Goal: Transaction & Acquisition: Purchase product/service

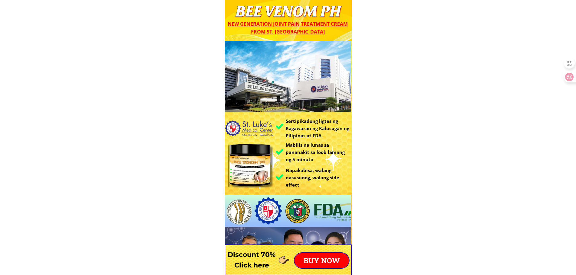
click at [325, 261] on p "BUY NOW" at bounding box center [321, 260] width 54 height 15
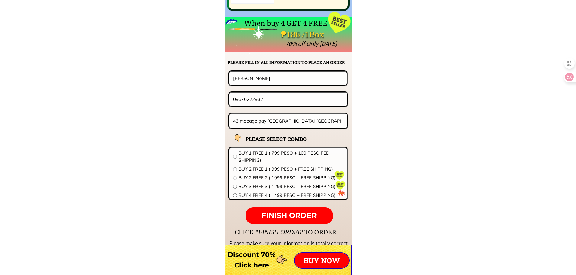
scroll to position [4743, 0]
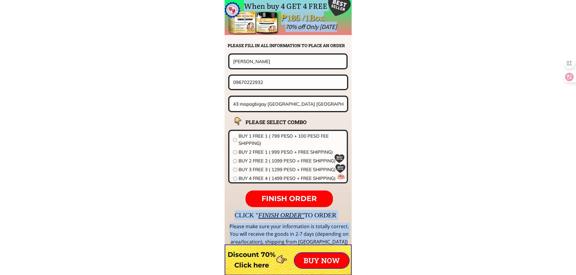
drag, startPoint x: 288, startPoint y: 70, endPoint x: 271, endPoint y: 63, distance: 18.2
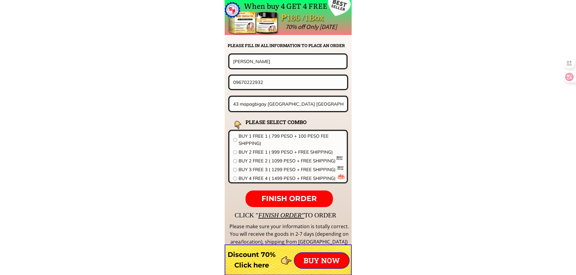
drag, startPoint x: 301, startPoint y: 66, endPoint x: 147, endPoint y: 71, distance: 154.6
paste input "[PERSON_NAME]"
type input "[PERSON_NAME]"
drag, startPoint x: 279, startPoint y: 82, endPoint x: 140, endPoint y: 78, distance: 139.4
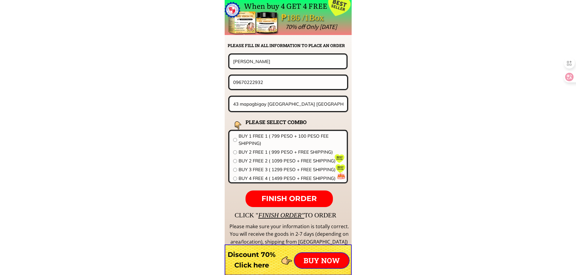
paste input "477668543"
type input "09477668543"
click at [266, 107] on input "43 mapagbigay [GEOGRAPHIC_DATA] [GEOGRAPHIC_DATA]" at bounding box center [289, 104] width 114 height 14
paste input "1399Sitio Susuba,Cutcut 1,Capas,[GEOGRAPHIC_DATA]"
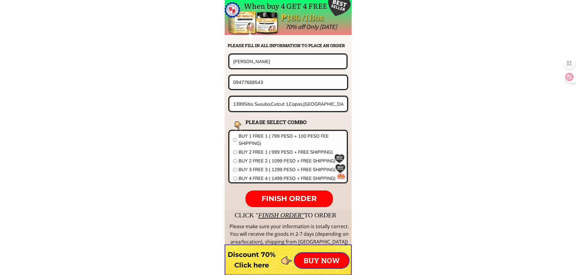
type input "1399Sitio Susuba,Cutcut 1,Capas,[GEOGRAPHIC_DATA]"
click at [277, 155] on span "BUY 2 FREE 1 ( 999 PESO + FREE SHIPPING)" at bounding box center [291, 152] width 105 height 7
radio input "true"
click at [298, 198] on span "FINISH ORDER" at bounding box center [288, 198] width 55 height 9
